Goal: Transaction & Acquisition: Purchase product/service

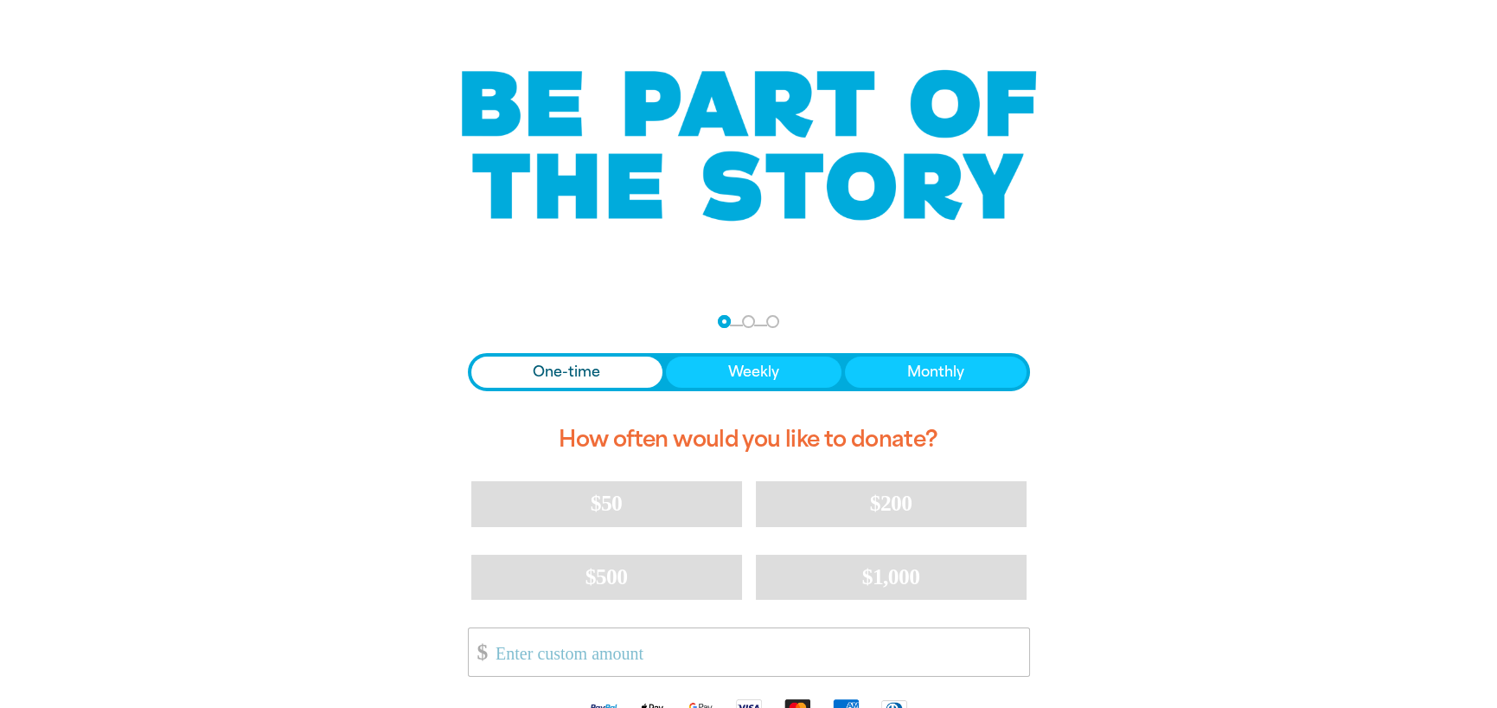
scroll to position [173, 0]
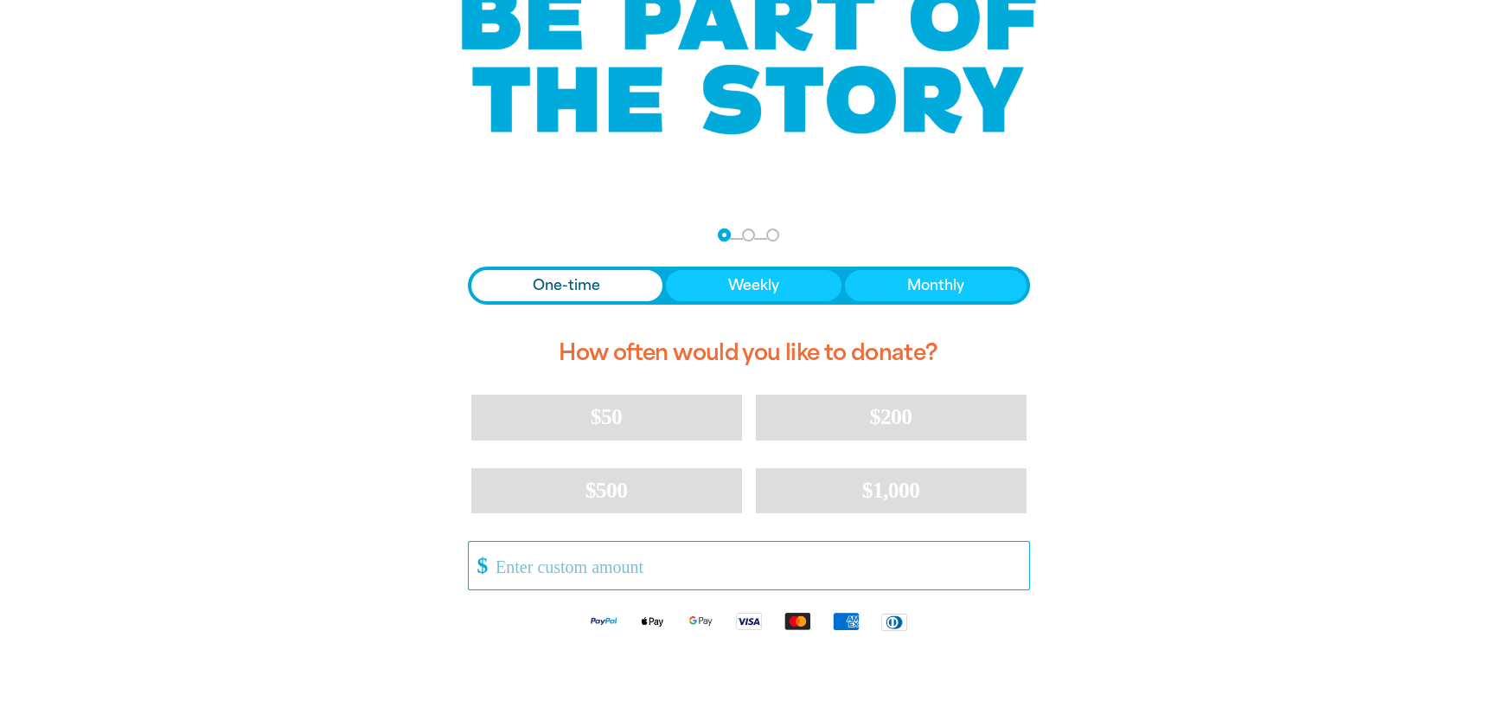
click at [724, 571] on input "Other Amount" at bounding box center [756, 566] width 545 height 48
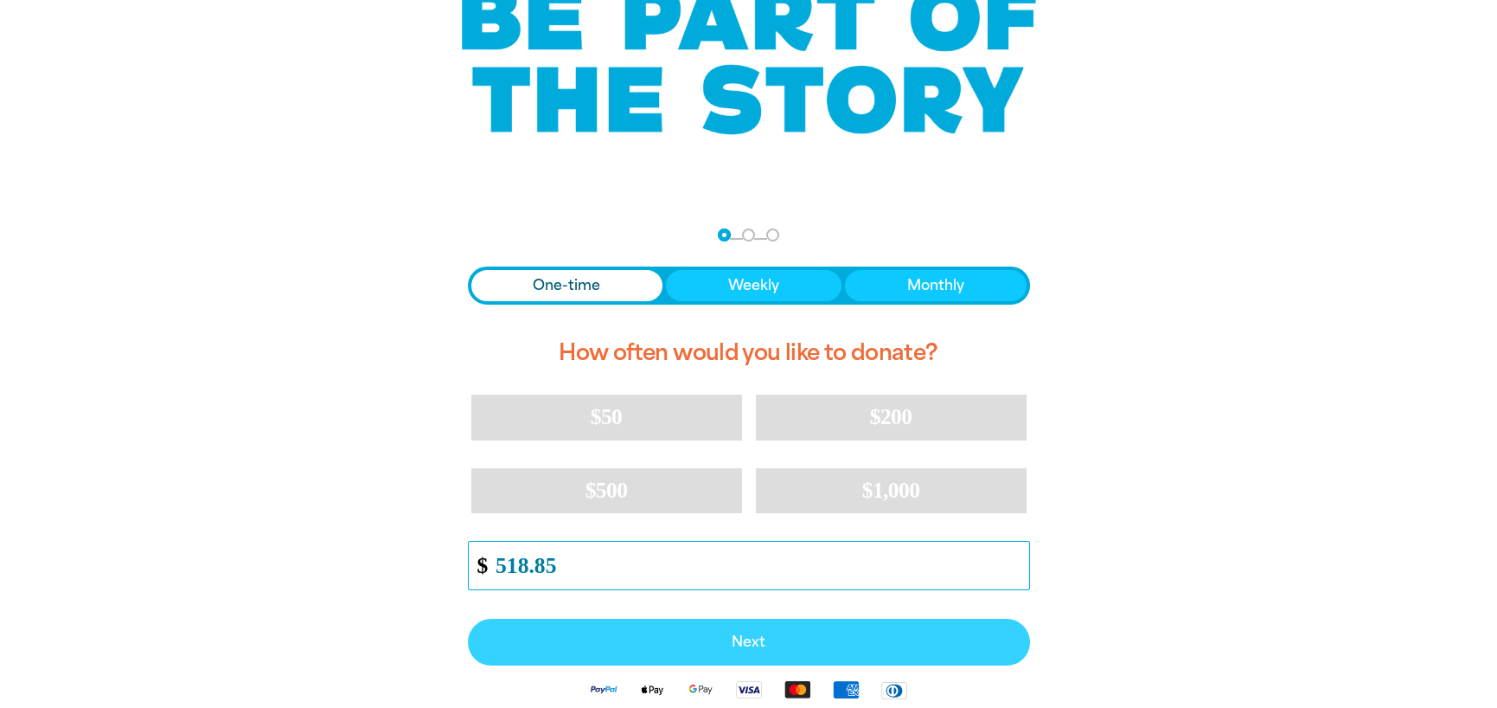
type input "518.85"
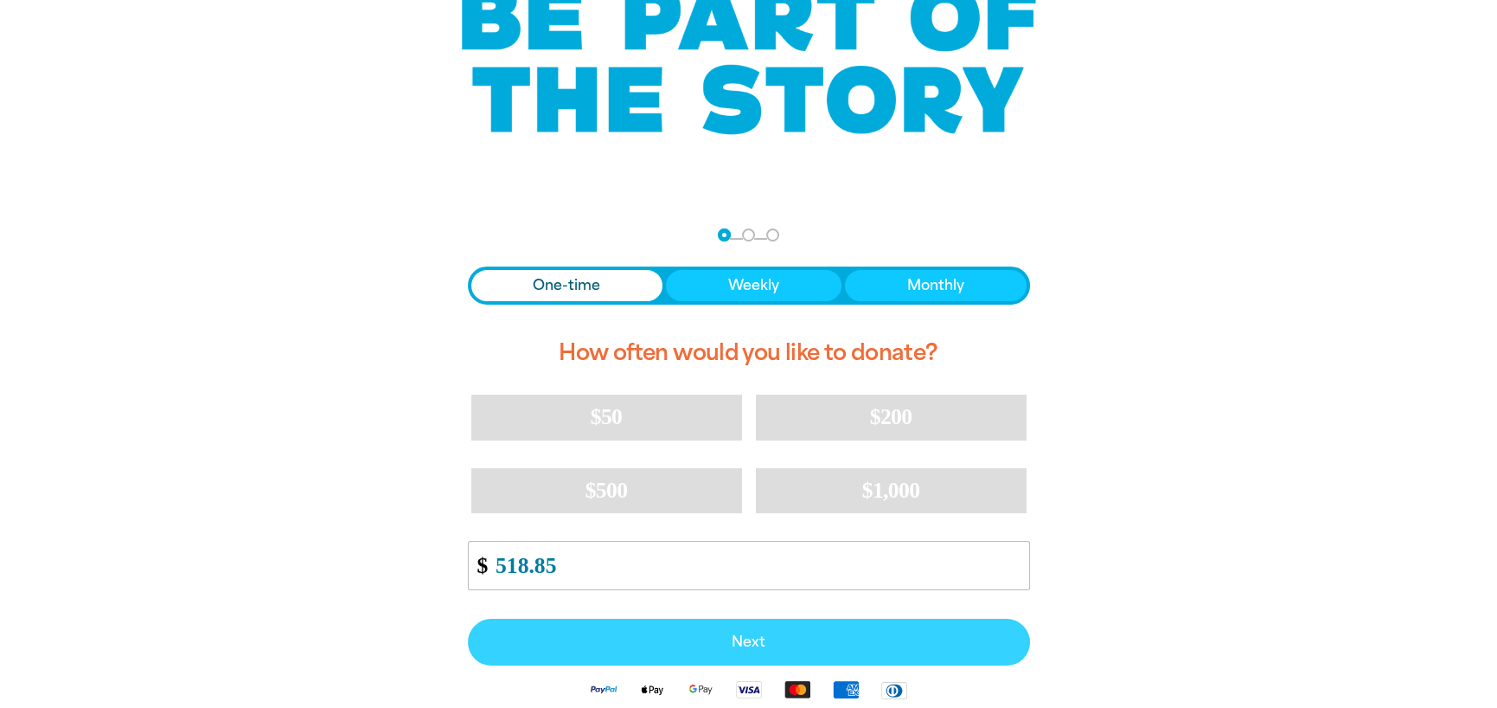
click at [755, 640] on span "Next" at bounding box center [749, 642] width 524 height 14
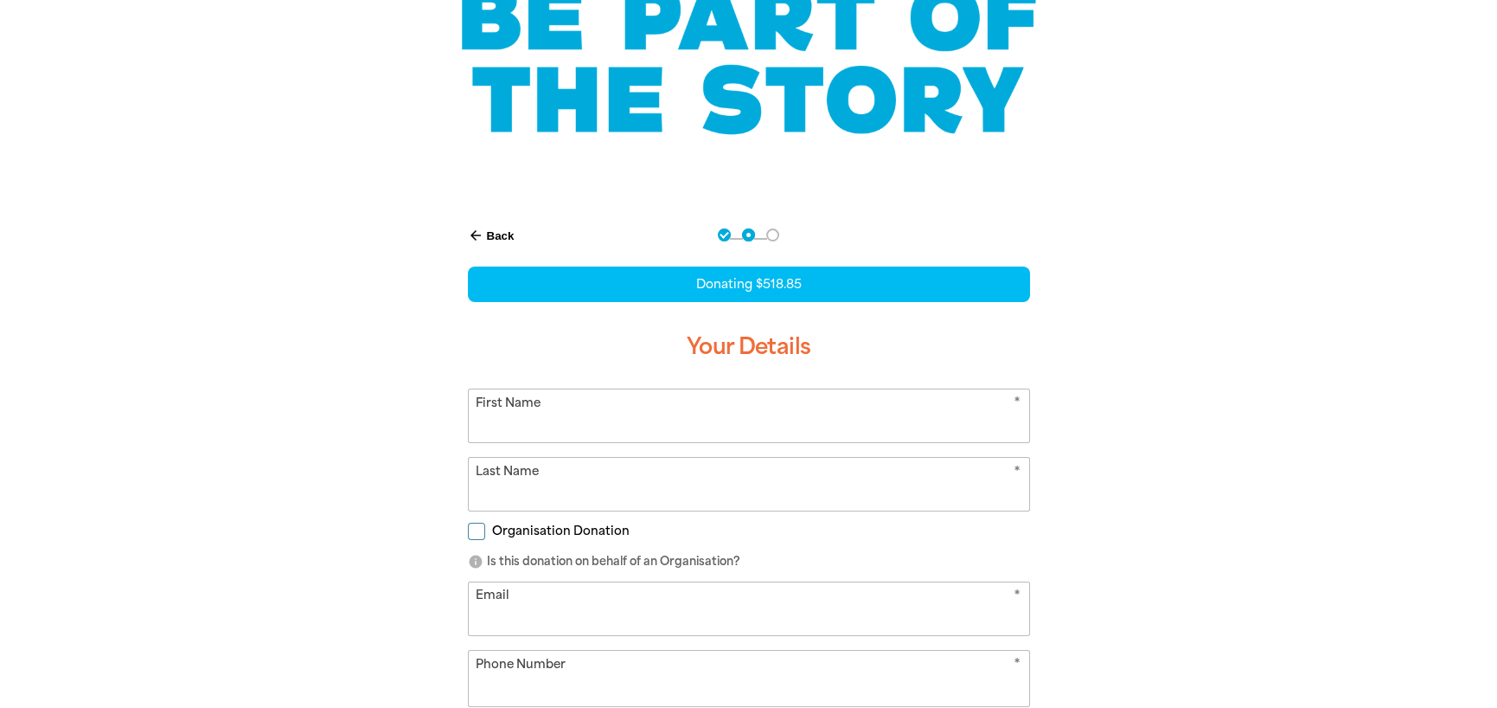
scroll to position [287, 0]
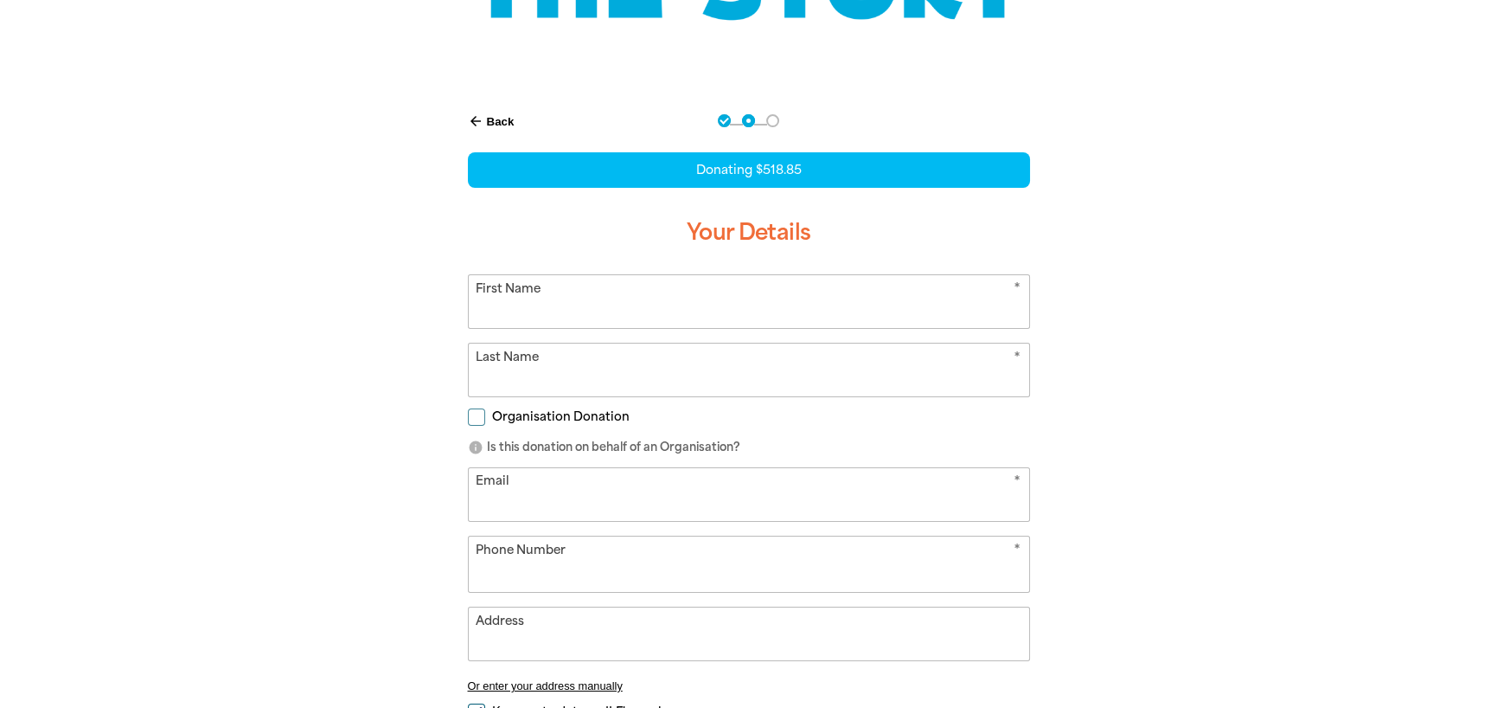
select select "AU"
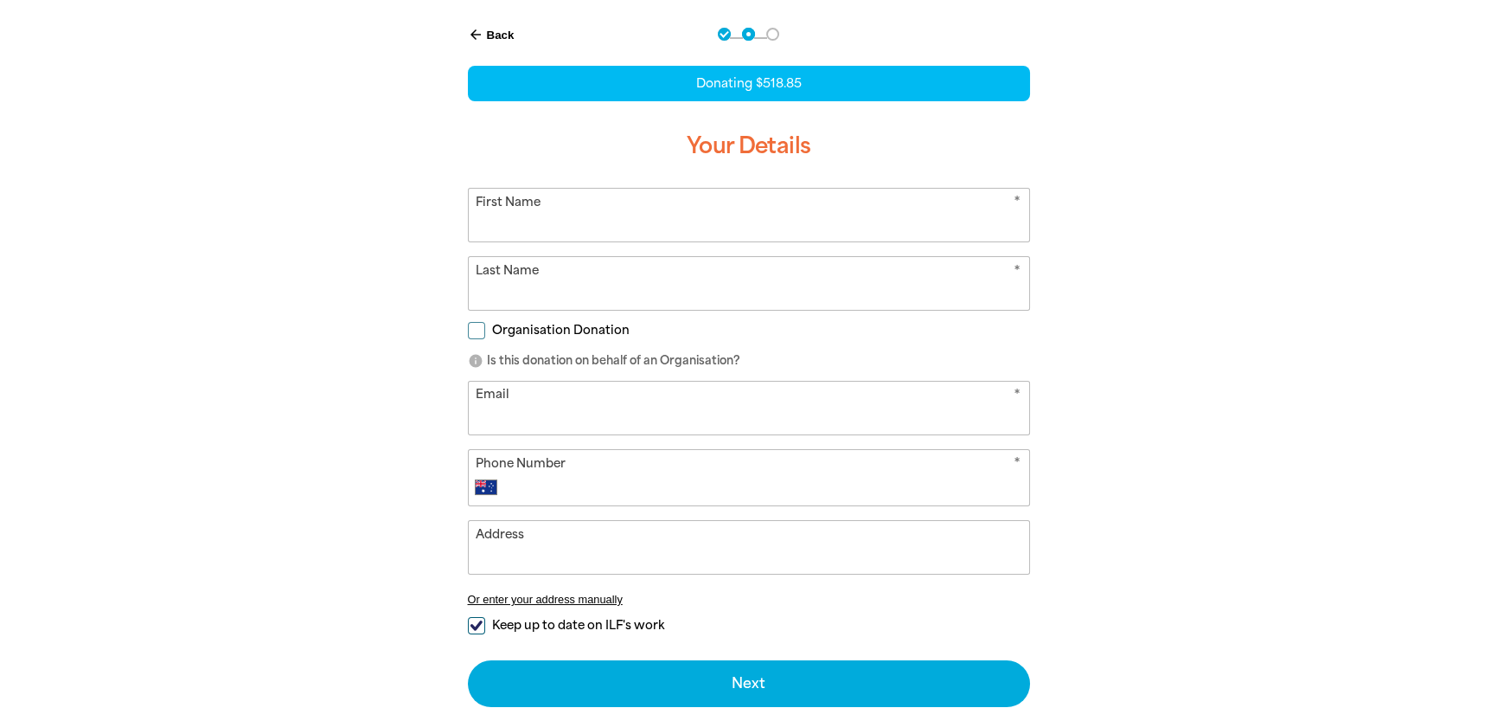
scroll to position [460, 0]
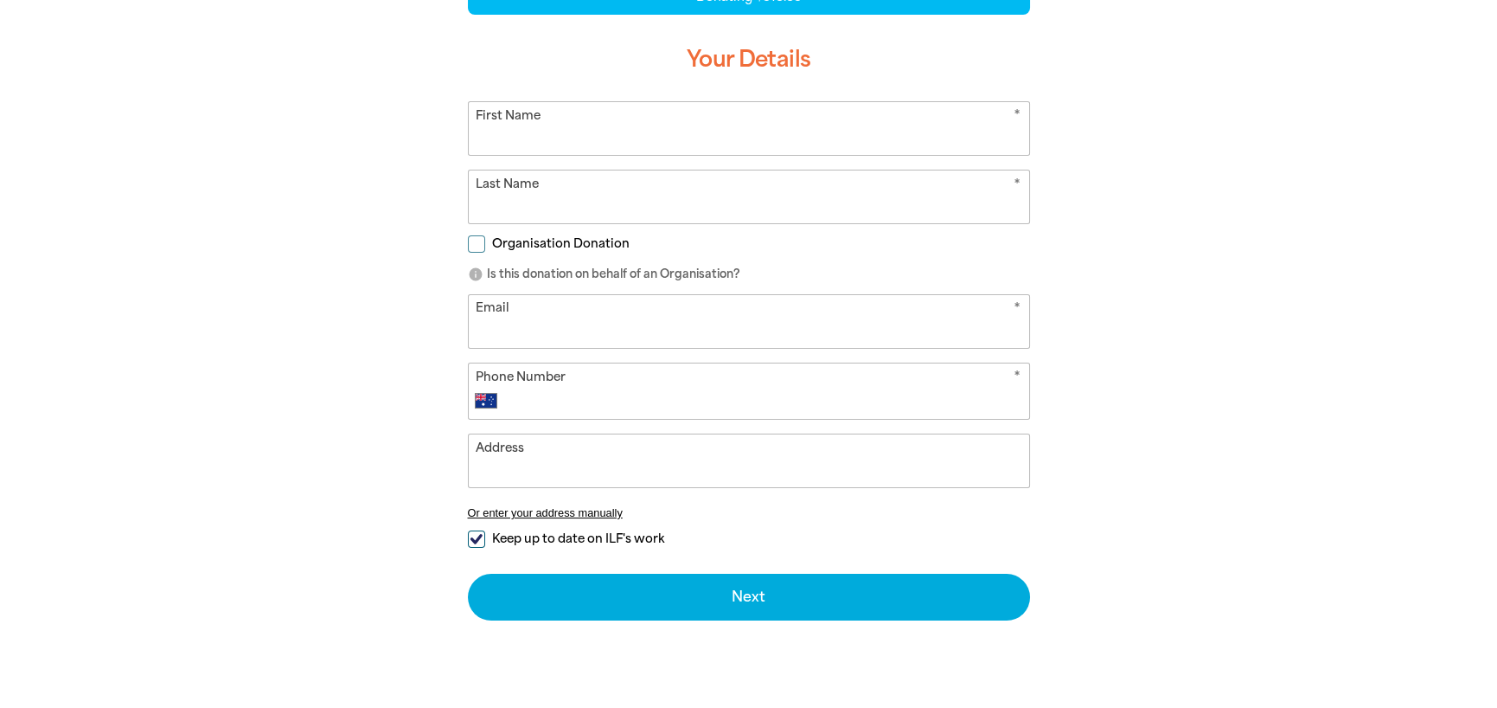
click at [474, 247] on input "Organisation Donation" at bounding box center [476, 243] width 17 height 17
checkbox input "true"
select select "AU"
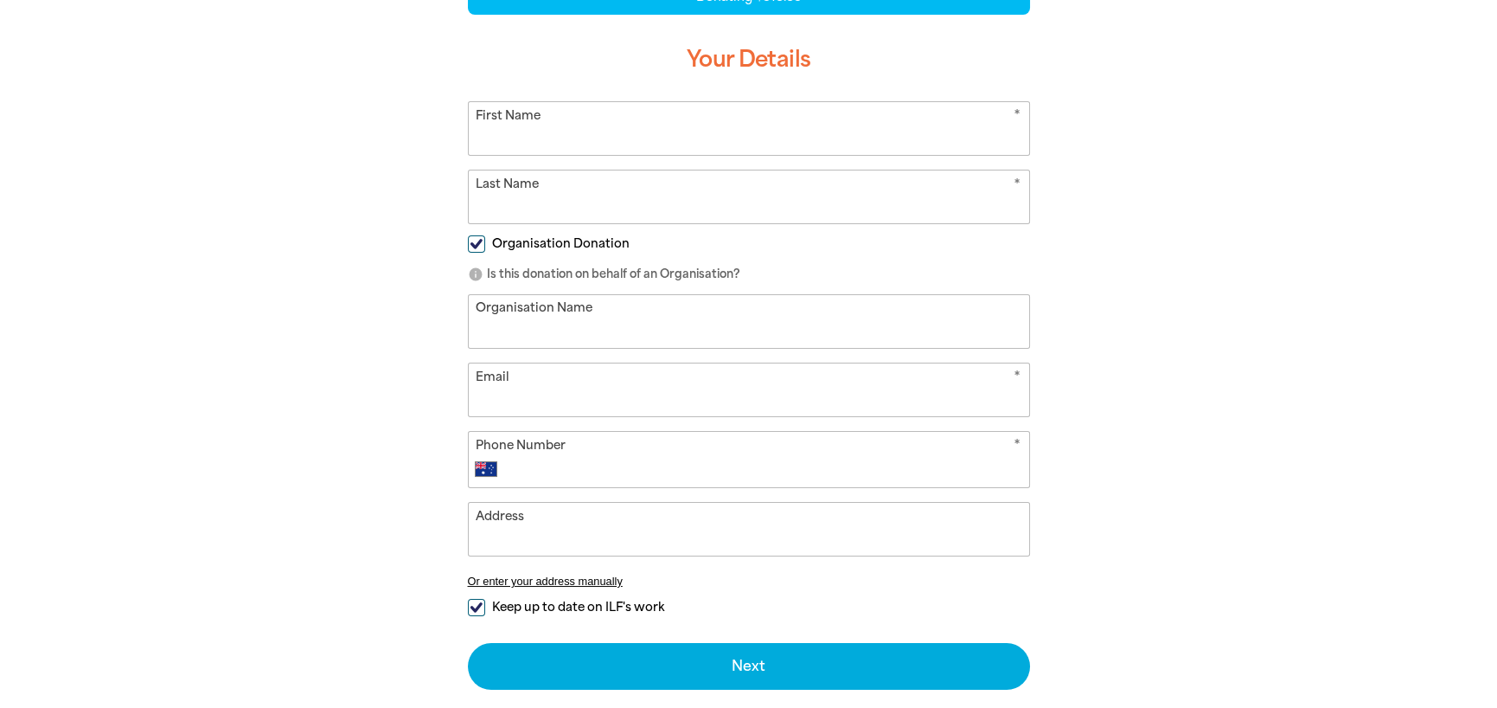
click at [549, 328] on input "Organisation Name" at bounding box center [749, 321] width 561 height 53
type input "[GEOGRAPHIC_DATA]"
type input "Carmel"
type input "[PERSON_NAME]"
type input "[EMAIL_ADDRESS][DOMAIN_NAME]"
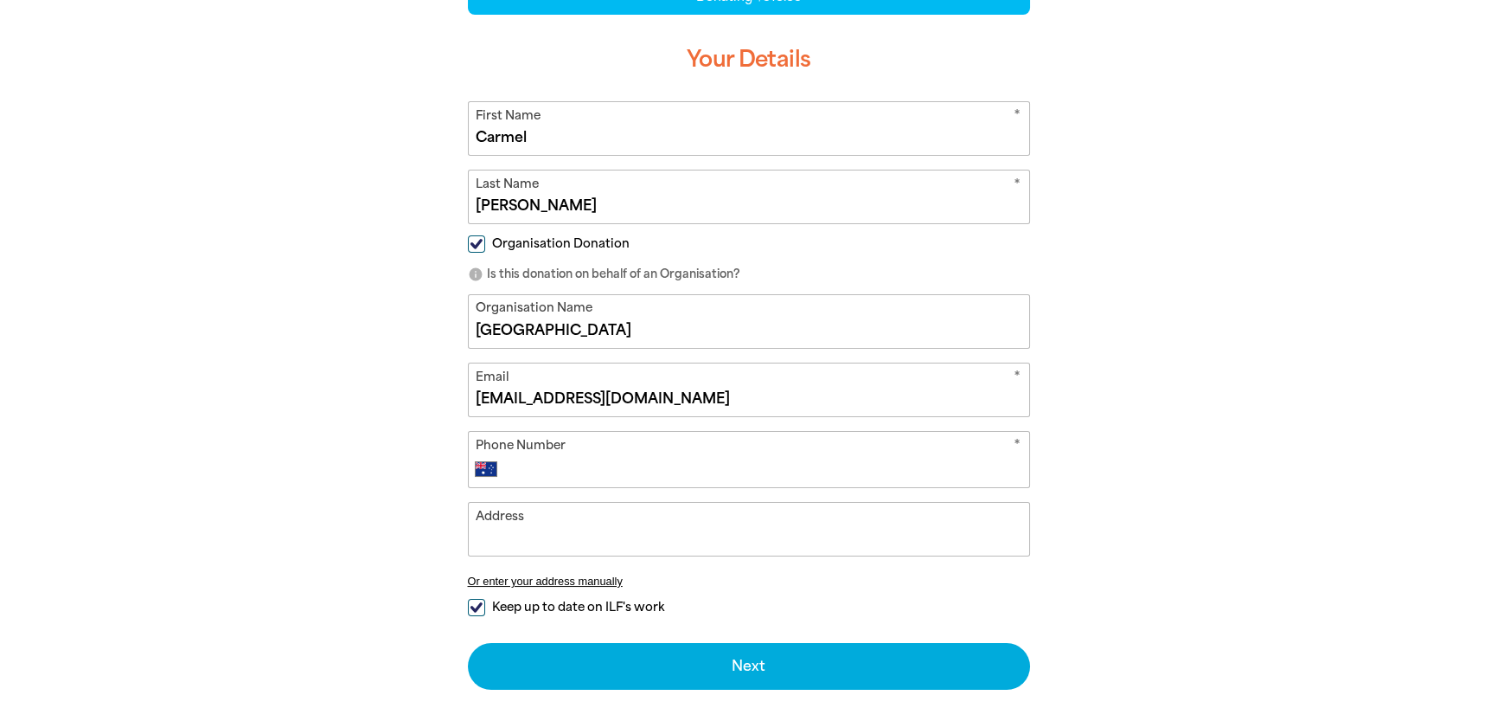
type input "[PHONE_NUMBER]"
type input "[STREET_ADDRESS]"
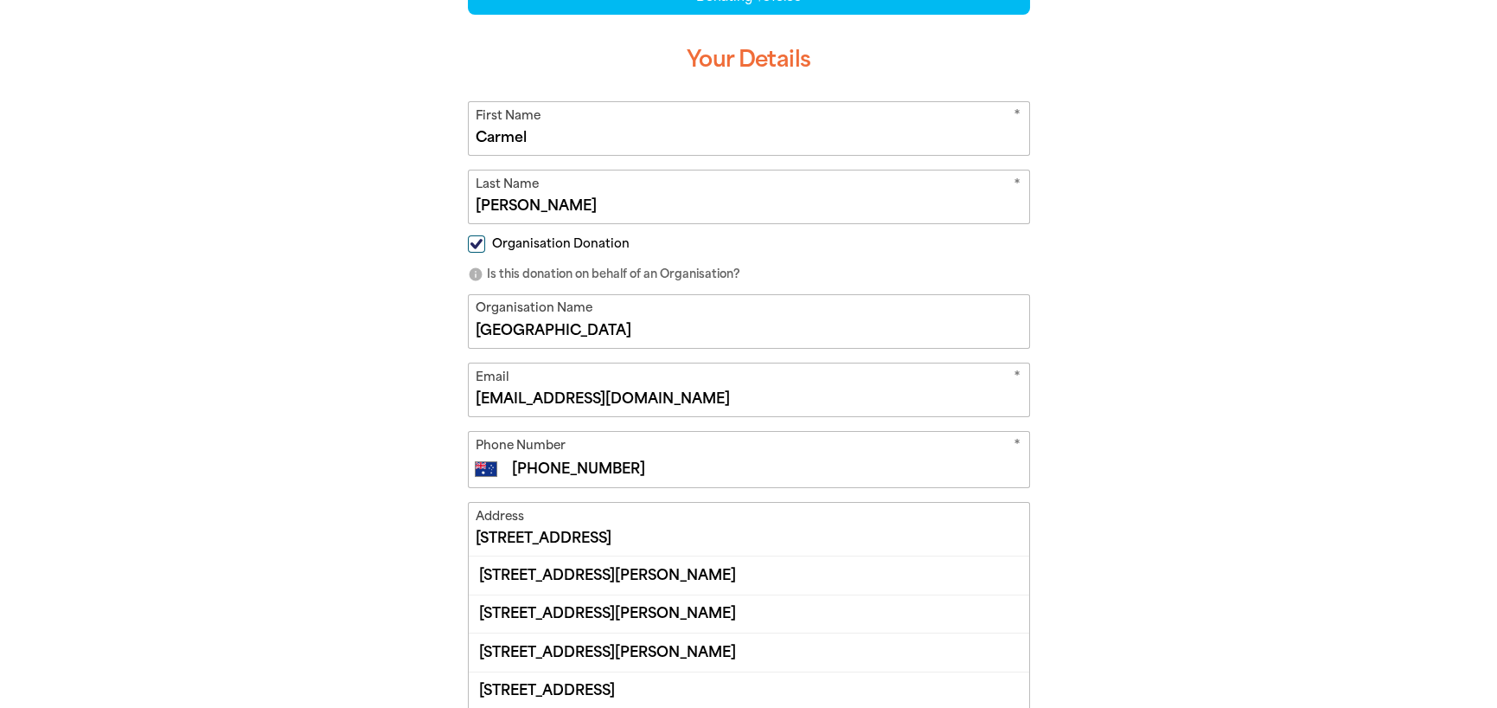
click at [709, 539] on input "[STREET_ADDRESS]" at bounding box center [749, 529] width 561 height 53
click at [484, 532] on input "[STREET_ADDRESS]" at bounding box center [749, 529] width 561 height 53
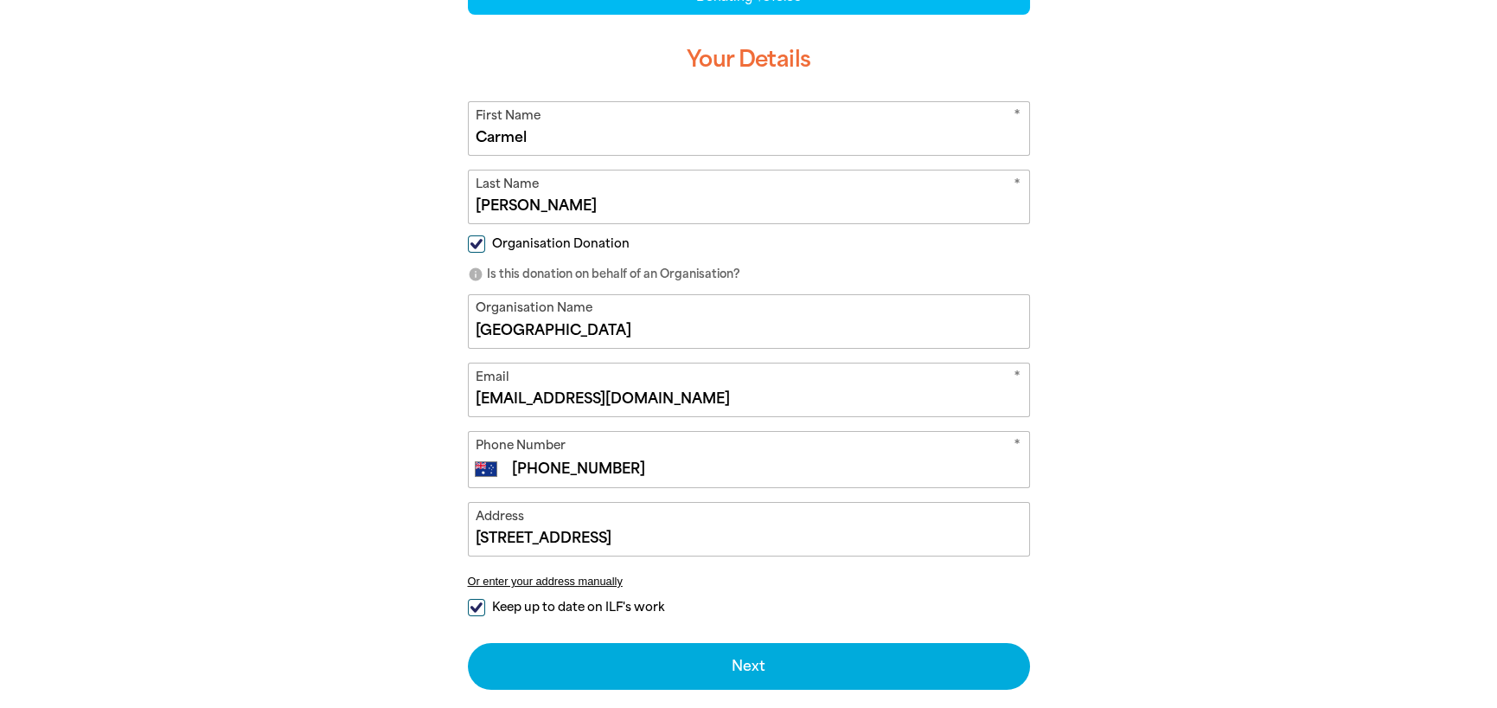
click at [1099, 611] on div "arrow_back Back Step 1 Step 2 Step 3 Donating $518.85 Your Details * First Name…" at bounding box center [749, 356] width 1038 height 880
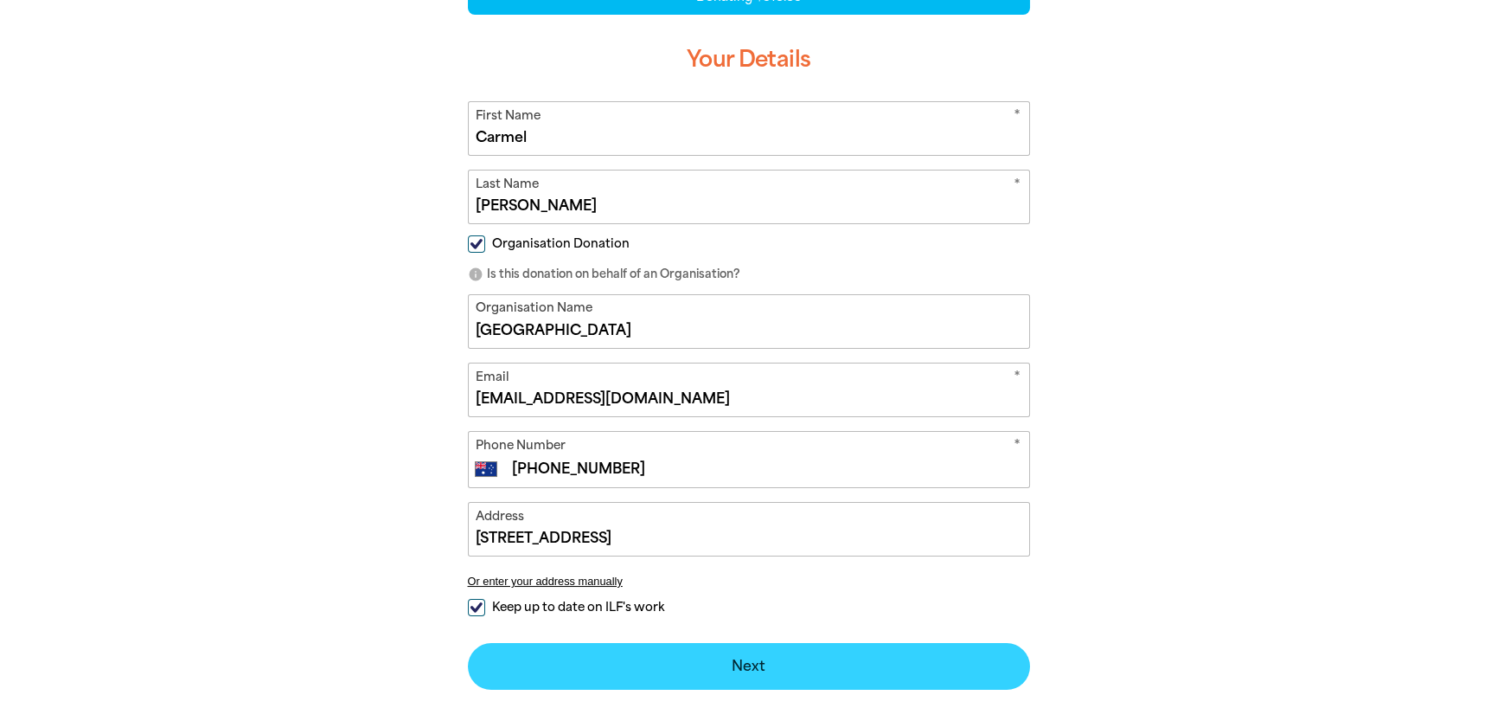
click at [739, 664] on button "Next chevron_right" at bounding box center [749, 666] width 562 height 47
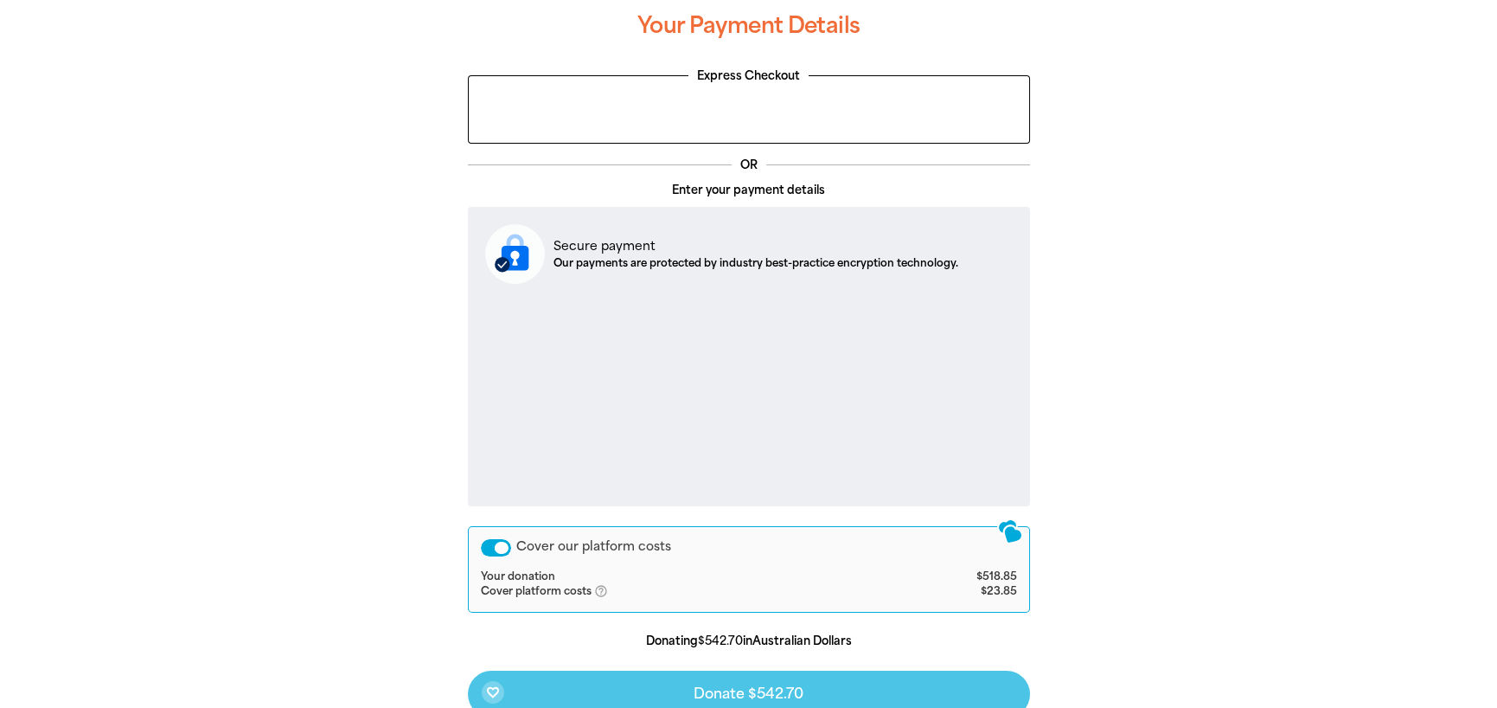
scroll to position [528, 0]
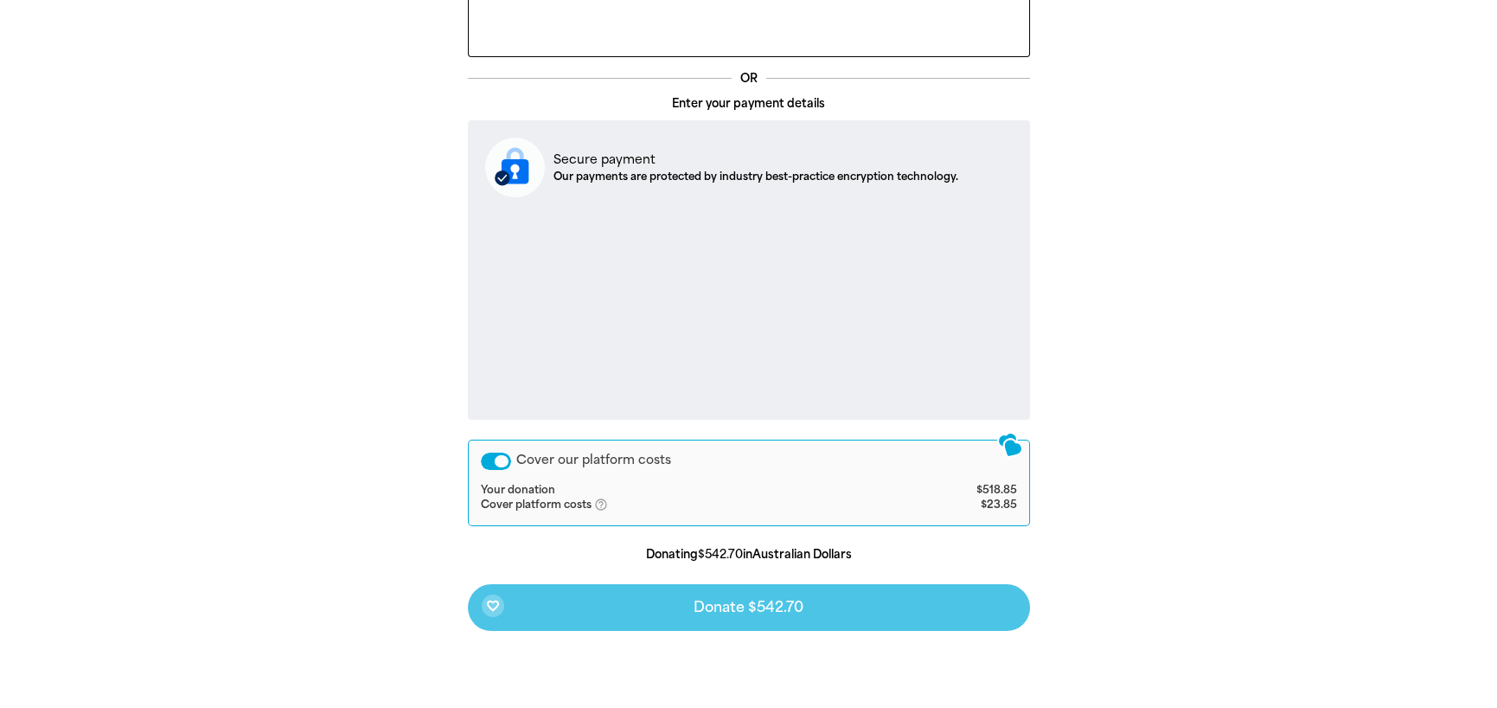
click at [597, 500] on icon "help_outlined" at bounding box center [608, 504] width 28 height 14
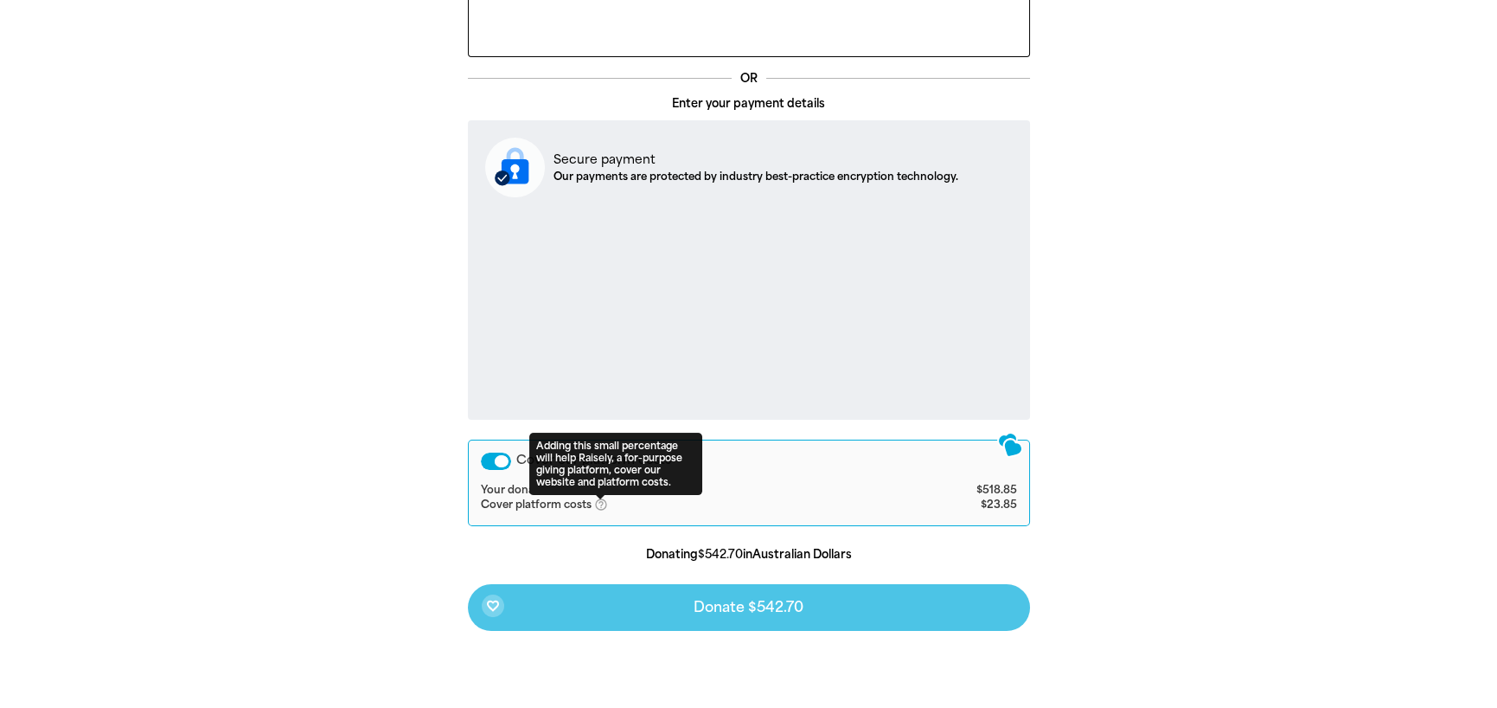
click at [520, 522] on div "Cover our platform costs Your donation $518.85 Cover platform costs help_outlin…" at bounding box center [749, 482] width 562 height 87
click at [499, 459] on div "Cover our platform costs" at bounding box center [496, 460] width 30 height 17
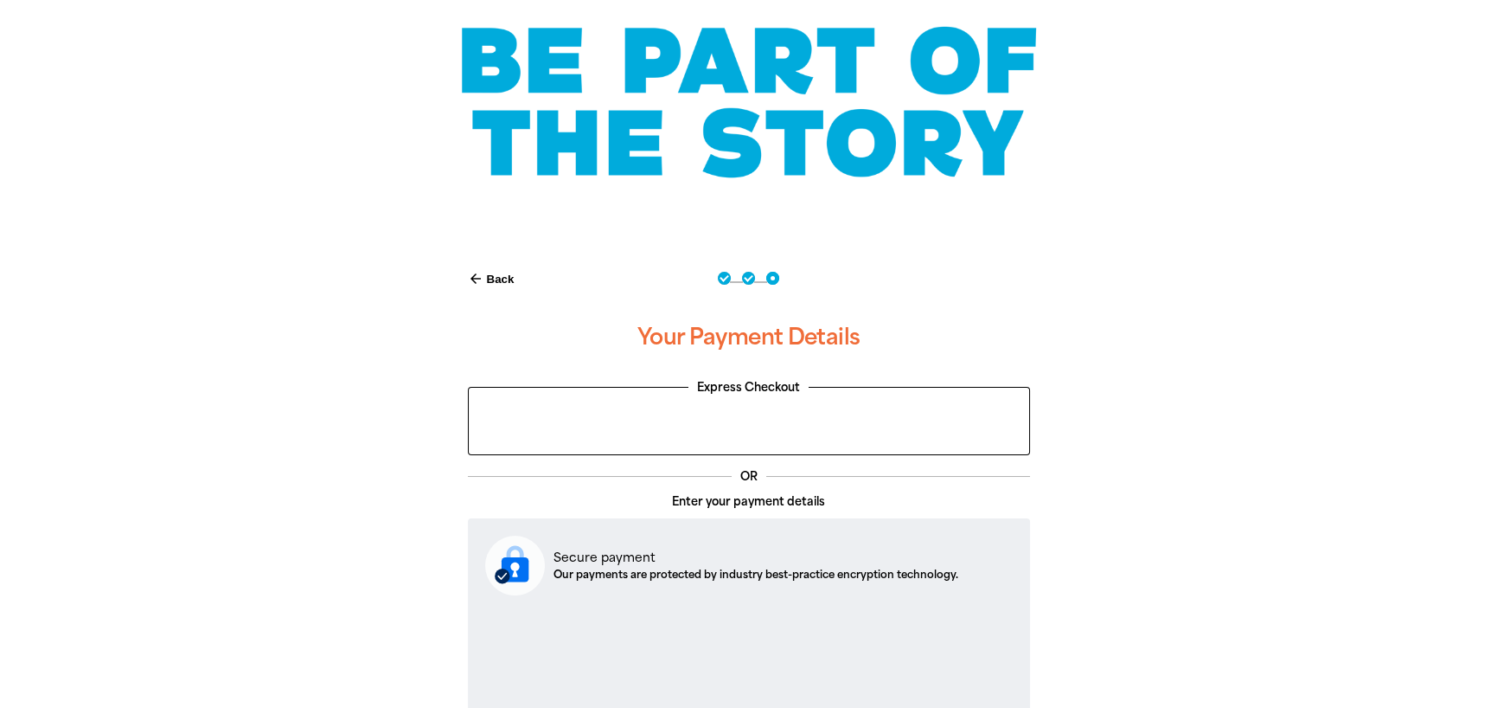
scroll to position [0, 0]
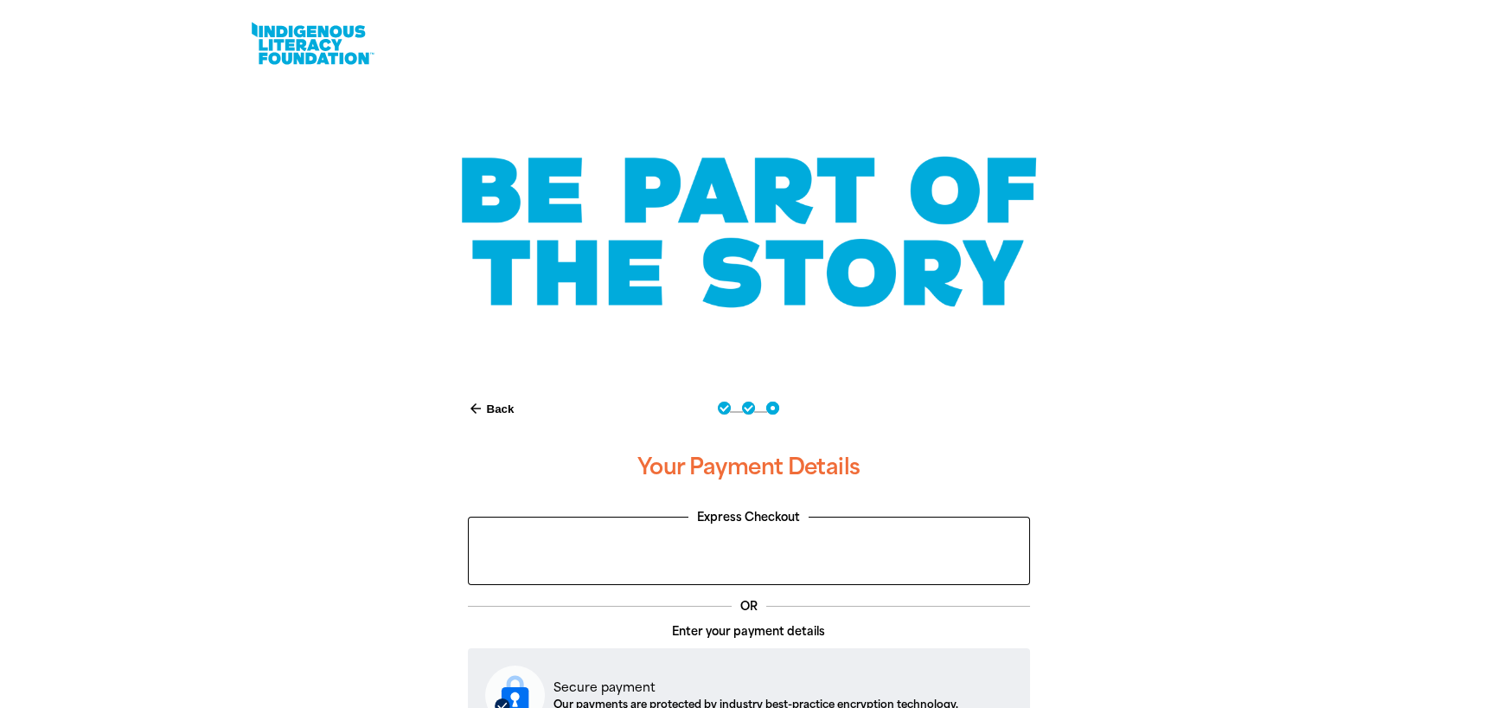
click at [504, 414] on button "arrow_back Back" at bounding box center [491, 408] width 61 height 29
select select "AU"
